Goal: Task Accomplishment & Management: Complete application form

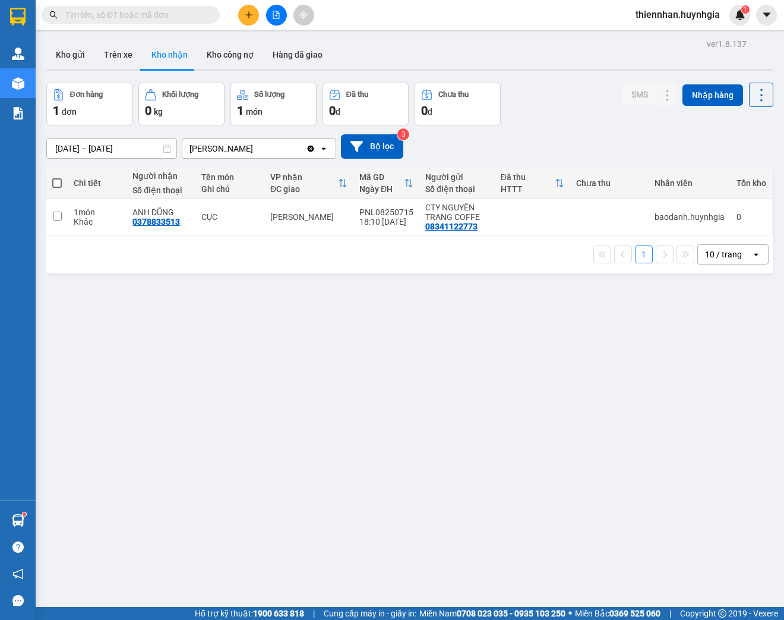
click at [178, 9] on input "text" at bounding box center [135, 14] width 140 height 13
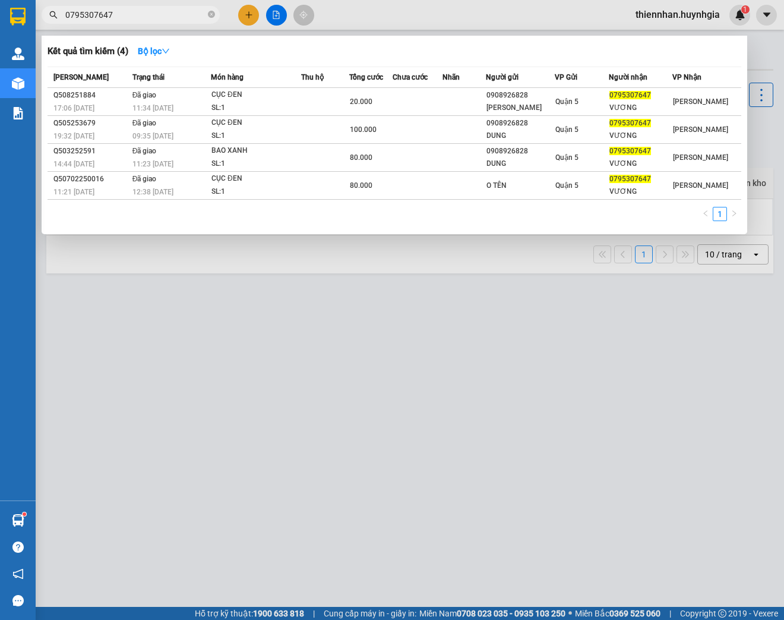
type input "0795307647"
drag, startPoint x: 371, startPoint y: 365, endPoint x: 357, endPoint y: 361, distance: 15.0
click at [370, 365] on div at bounding box center [392, 310] width 784 height 620
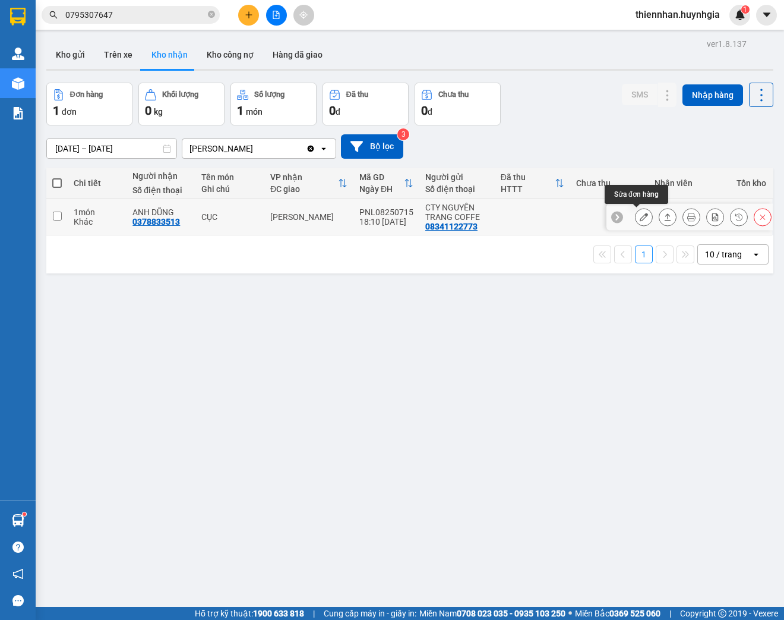
click at [641, 217] on button at bounding box center [644, 217] width 17 height 21
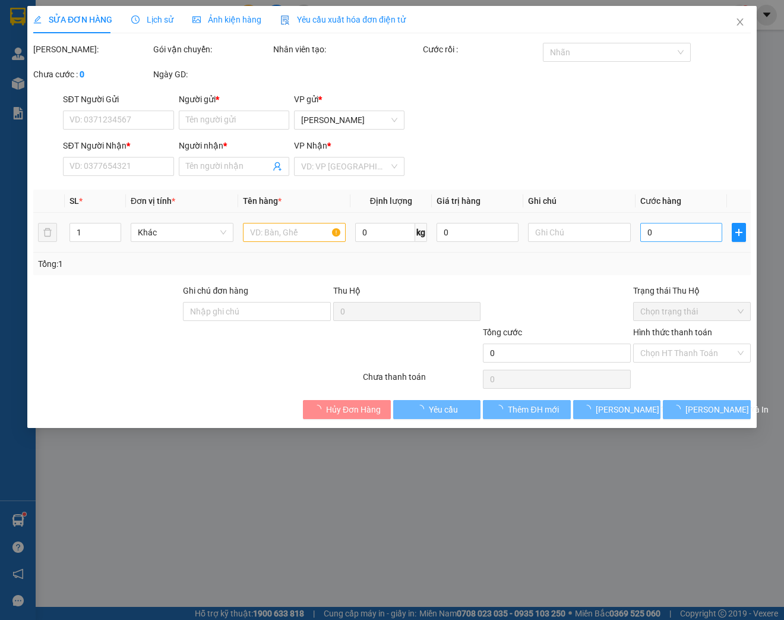
type input "08341122773"
type input "CTY NGUYÊN TRANG COFFE"
type input "0378833513"
type input "ANH DŨNG"
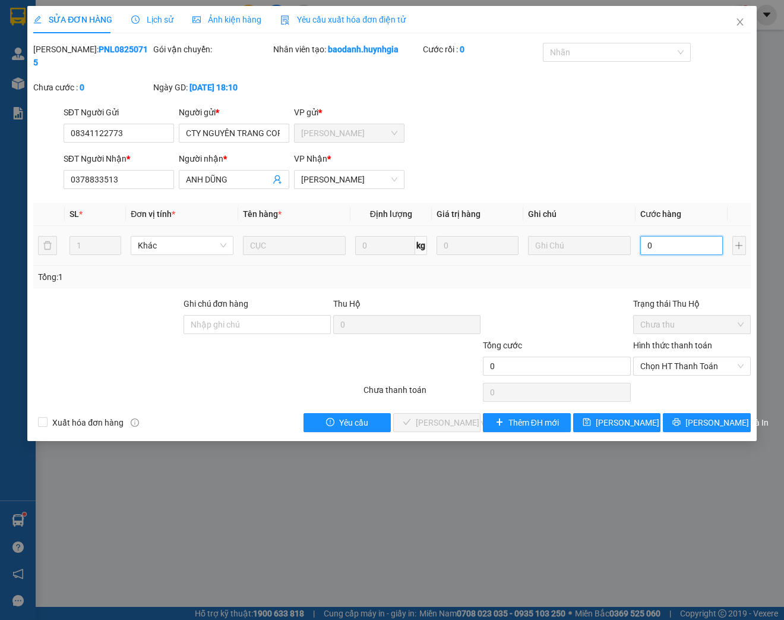
click at [673, 243] on input "0" at bounding box center [682, 245] width 82 height 19
type input "1"
type input "10"
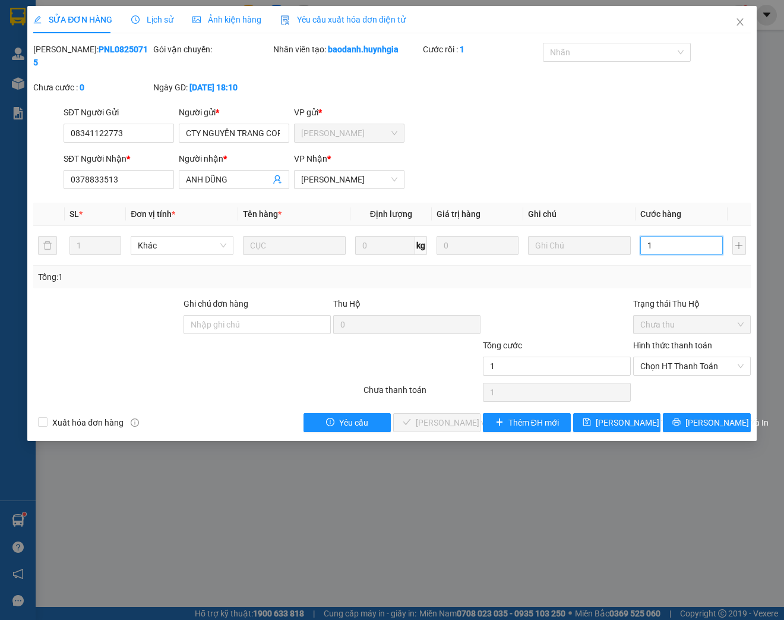
type input "10"
type input "100"
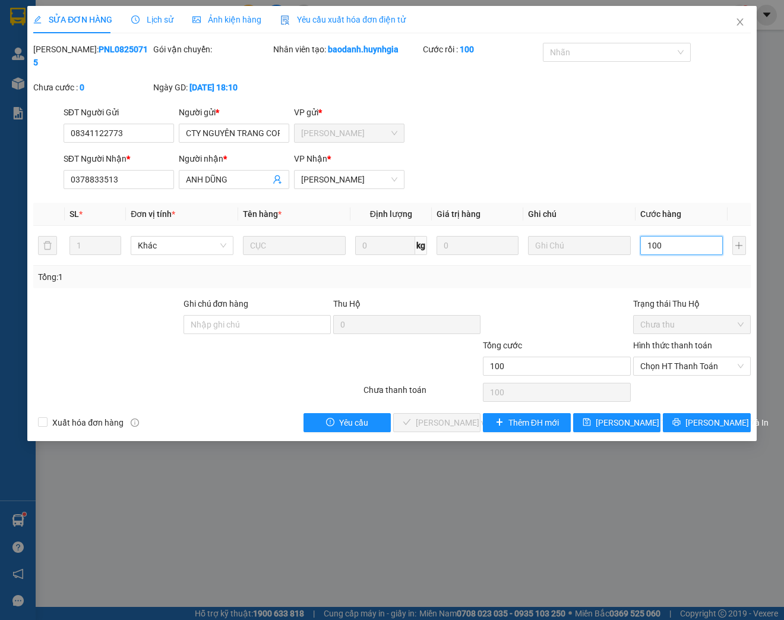
type input "1.000"
type input "10.000"
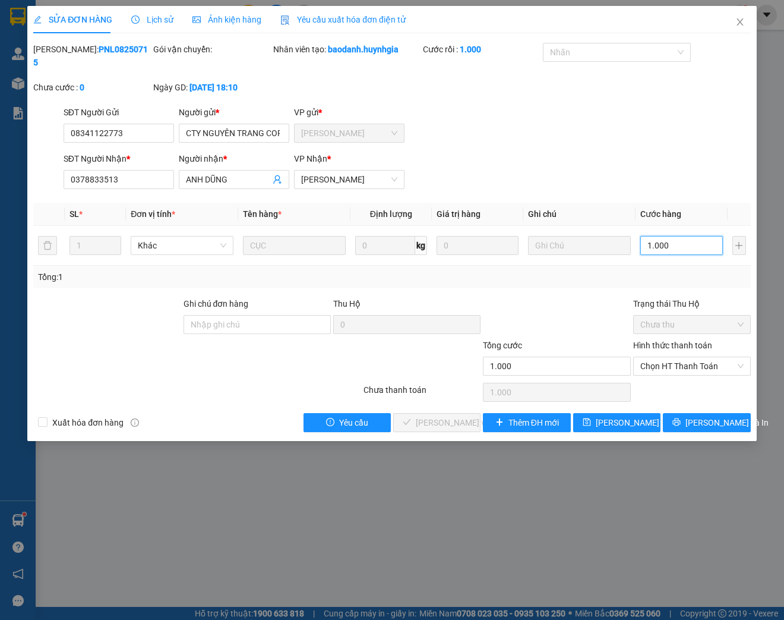
type input "10.000"
type input "100.000"
click at [692, 369] on span "Chọn HT Thanh Toán" at bounding box center [692, 366] width 103 height 18
type input "100.000"
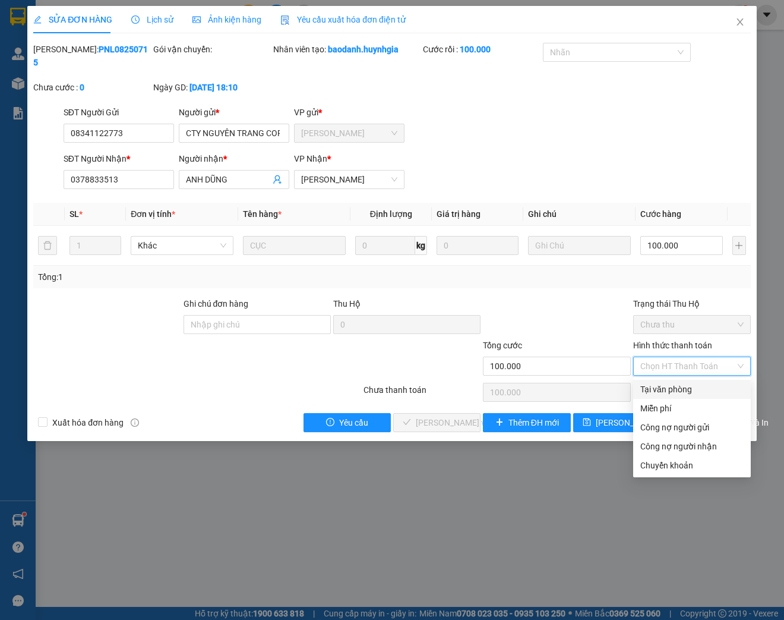
click at [691, 393] on div "Tại văn phòng" at bounding box center [692, 389] width 103 height 13
type input "0"
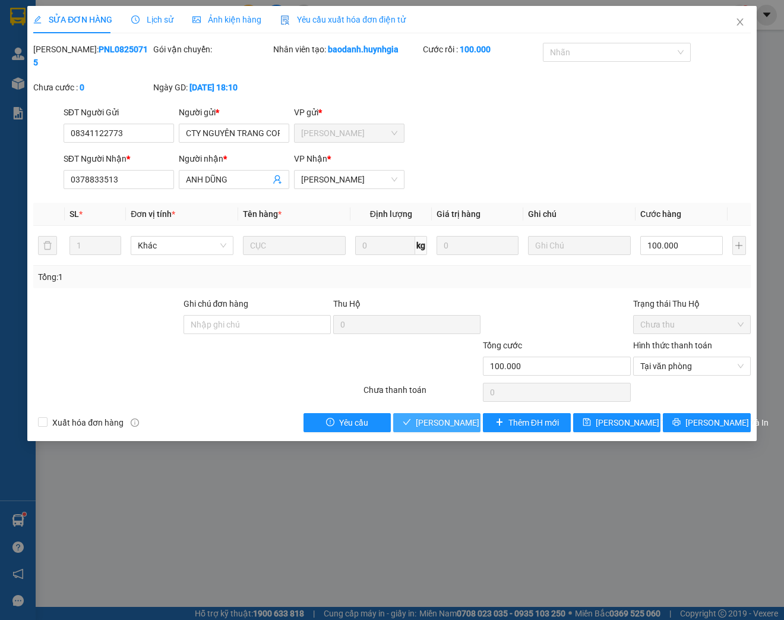
click at [395, 417] on button "[PERSON_NAME] và Giao hàng" at bounding box center [436, 422] width 87 height 19
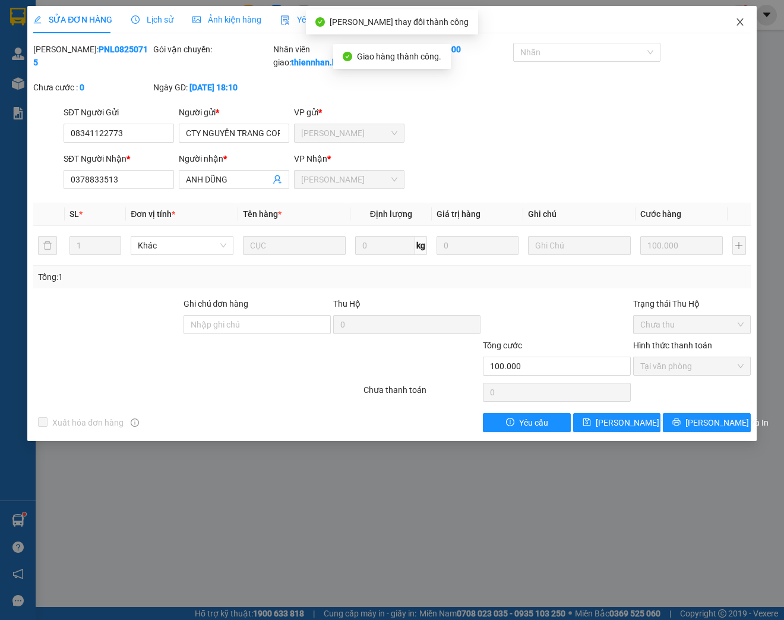
click at [745, 22] on icon "close" at bounding box center [741, 22] width 10 height 10
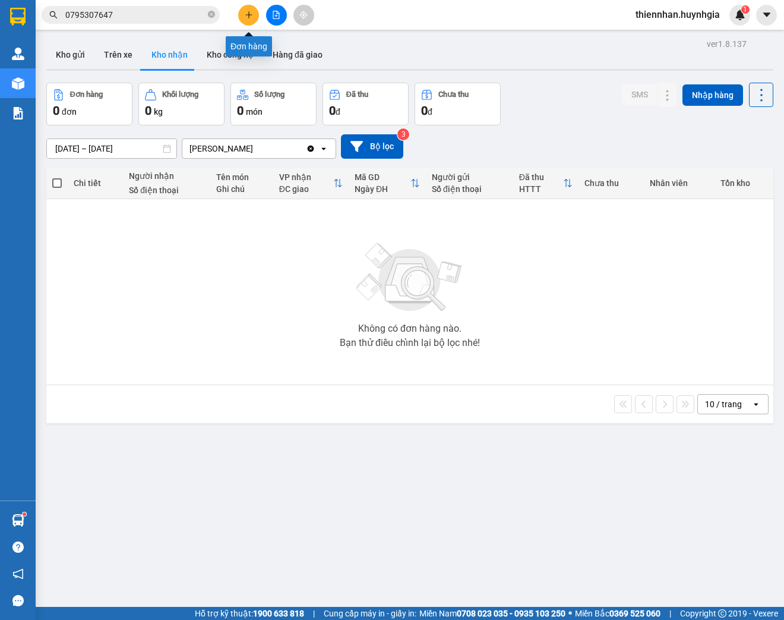
click at [244, 23] on button at bounding box center [248, 15] width 21 height 21
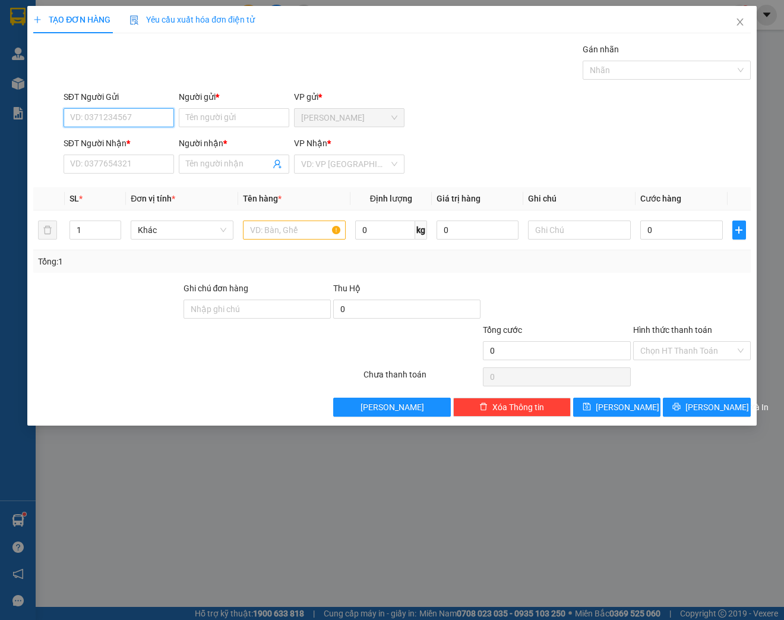
drag, startPoint x: 161, startPoint y: 114, endPoint x: 172, endPoint y: 118, distance: 12.0
click at [160, 114] on input "SĐT Người Gửi" at bounding box center [119, 117] width 111 height 19
type input "0933131209"
click at [114, 137] on div "0933131209 - THẮM" at bounding box center [119, 140] width 96 height 13
type input "THẮM"
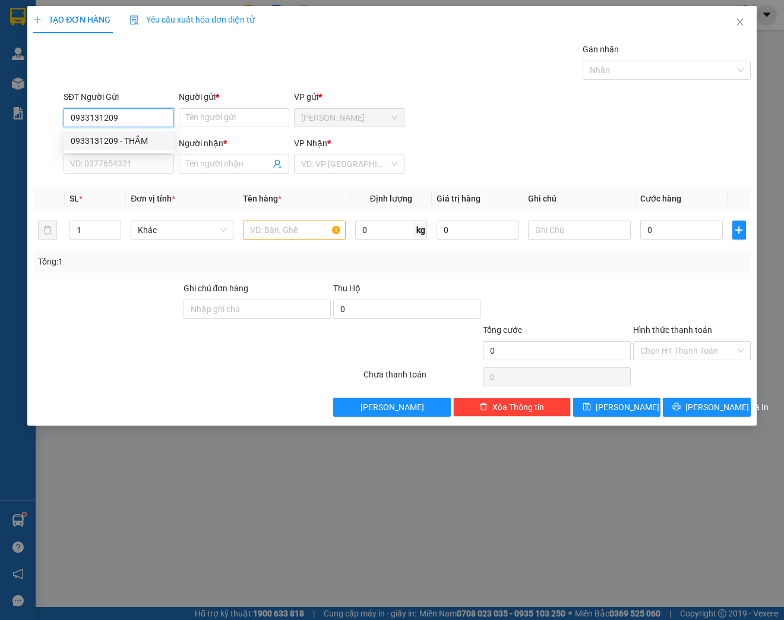
type input "0968977311"
type input "NAM"
type input "0933131209"
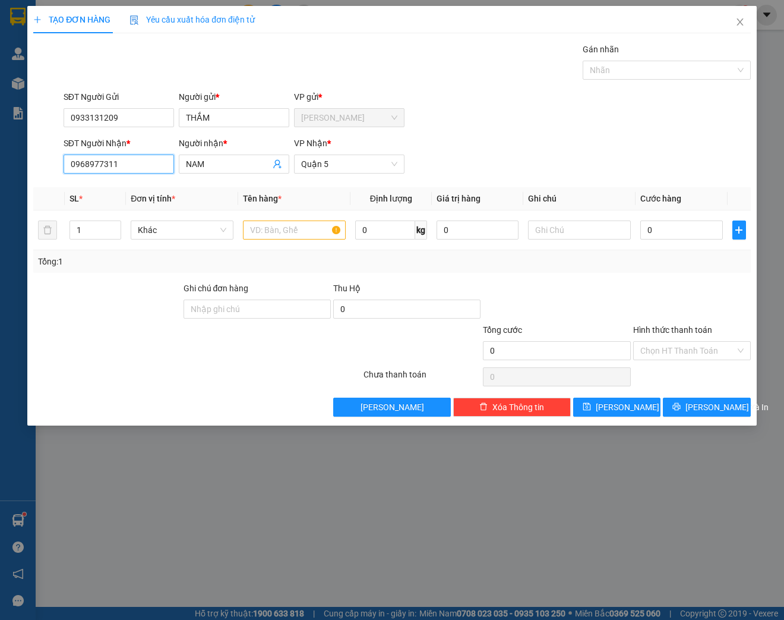
click at [143, 171] on input "0968977311" at bounding box center [119, 163] width 111 height 19
type input "0988110169"
click at [146, 185] on div "0988110169 - NGUYÊN" at bounding box center [119, 187] width 96 height 13
type input "NGUYÊN"
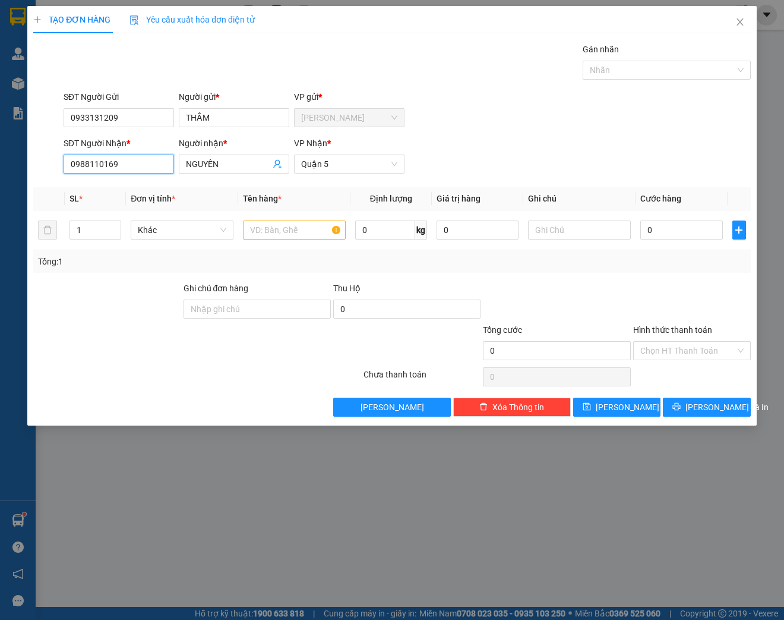
type input "0988110169"
click at [492, 162] on div "SĐT Người Nhận * 0988110169 0988110169 Người nhận * NGUYÊN VP Nhận * [GEOGRAPHI…" at bounding box center [407, 158] width 692 height 42
click at [306, 229] on input "text" at bounding box center [294, 229] width 103 height 19
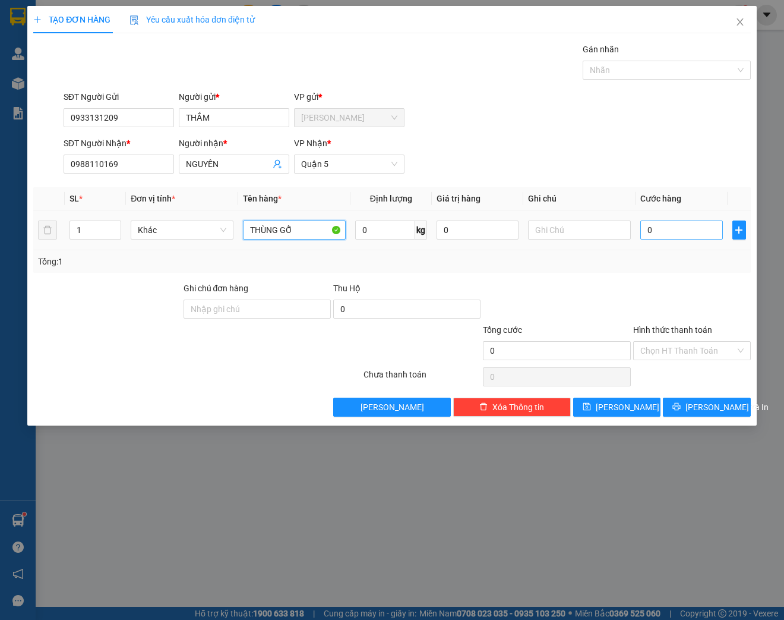
type input "THÙNG GỖ"
click at [656, 232] on input "0" at bounding box center [682, 229] width 82 height 19
type input "5"
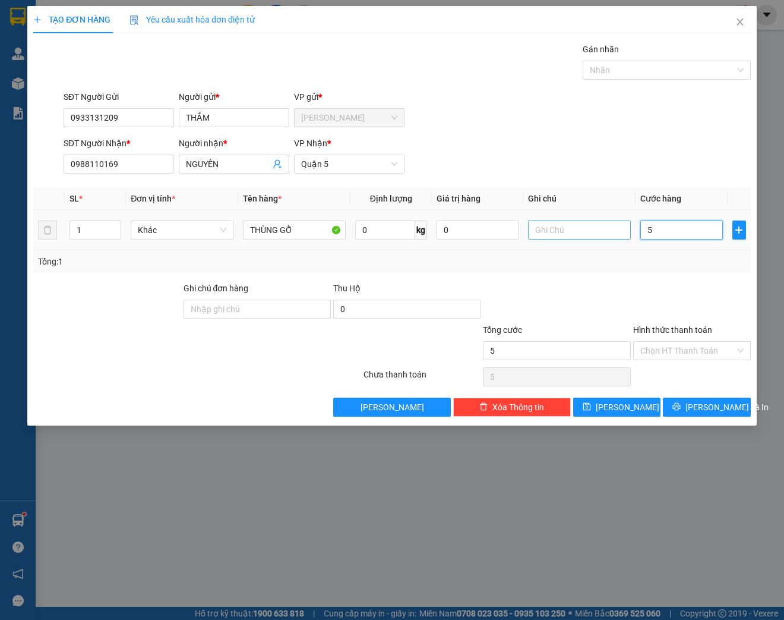
type input "50"
type input "500"
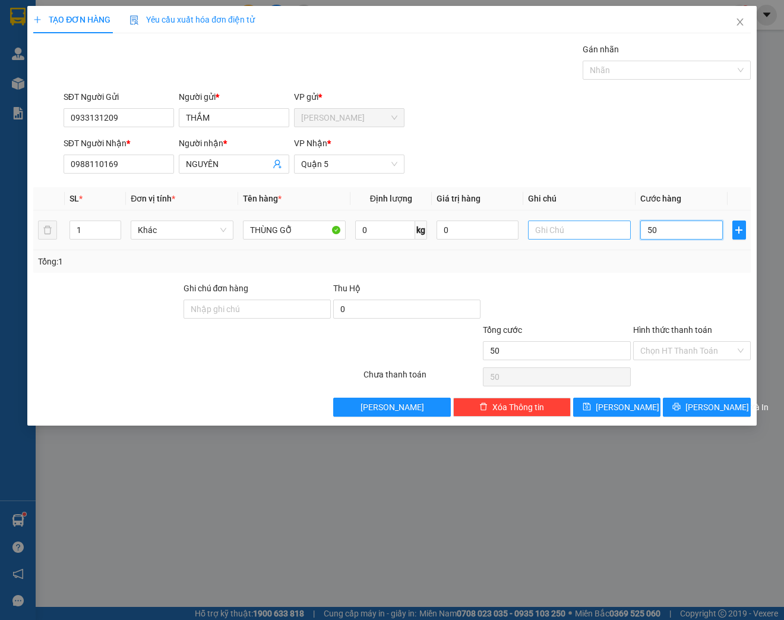
type input "500"
type input "5.000"
type input "50.000"
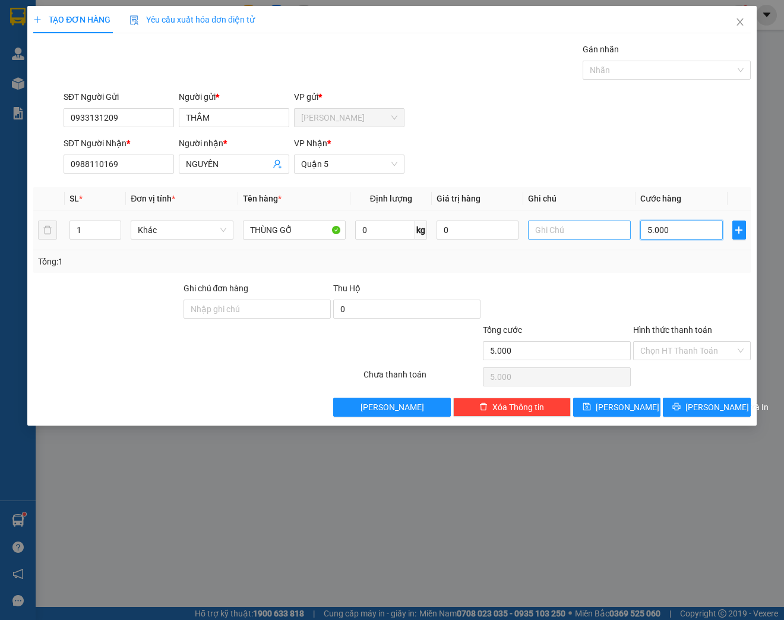
type input "50.000"
click at [680, 349] on input "Hình thức thanh toán" at bounding box center [688, 351] width 95 height 18
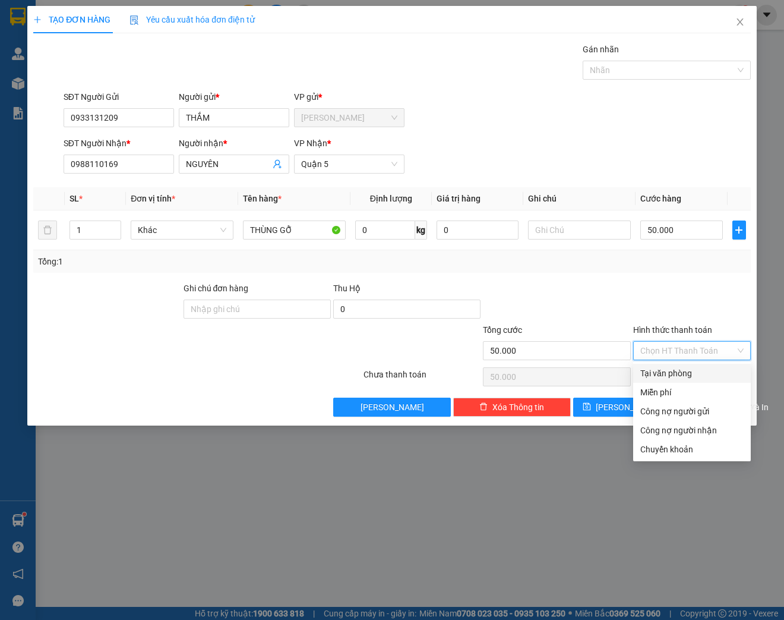
click at [687, 368] on div "Tại văn phòng" at bounding box center [692, 373] width 103 height 13
type input "0"
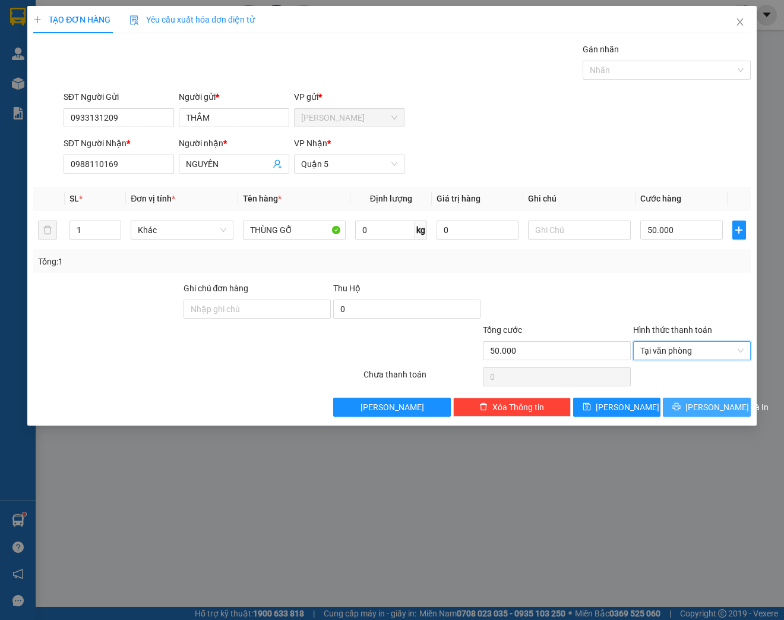
click at [711, 408] on span "[PERSON_NAME] và In" at bounding box center [727, 407] width 83 height 13
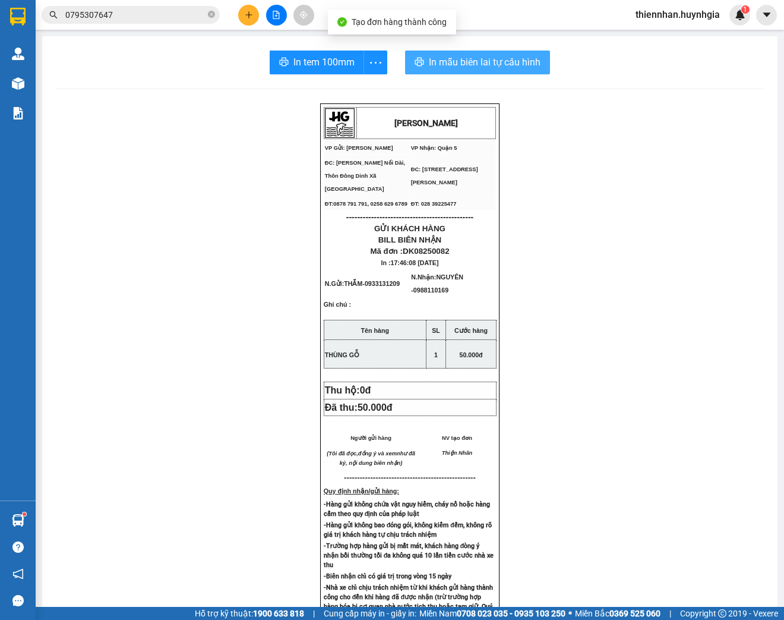
click at [478, 58] on span "In mẫu biên lai tự cấu hình" at bounding box center [485, 62] width 112 height 15
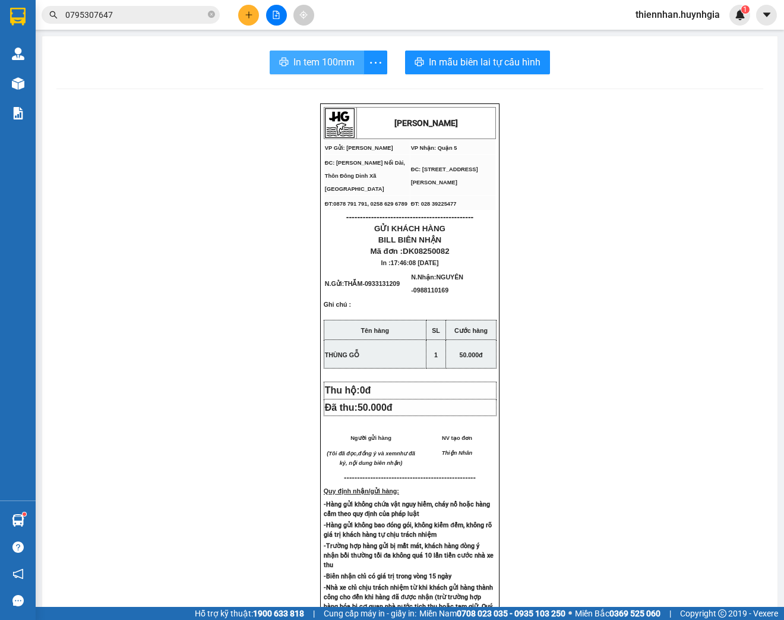
click at [333, 69] on span "In tem 100mm" at bounding box center [324, 62] width 61 height 15
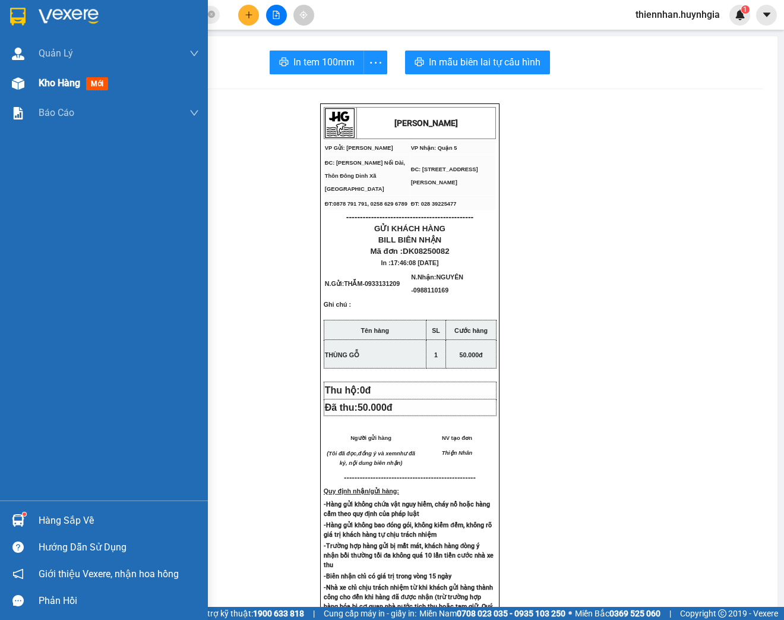
click at [23, 81] on img at bounding box center [18, 83] width 12 height 12
